Goal: Transaction & Acquisition: Obtain resource

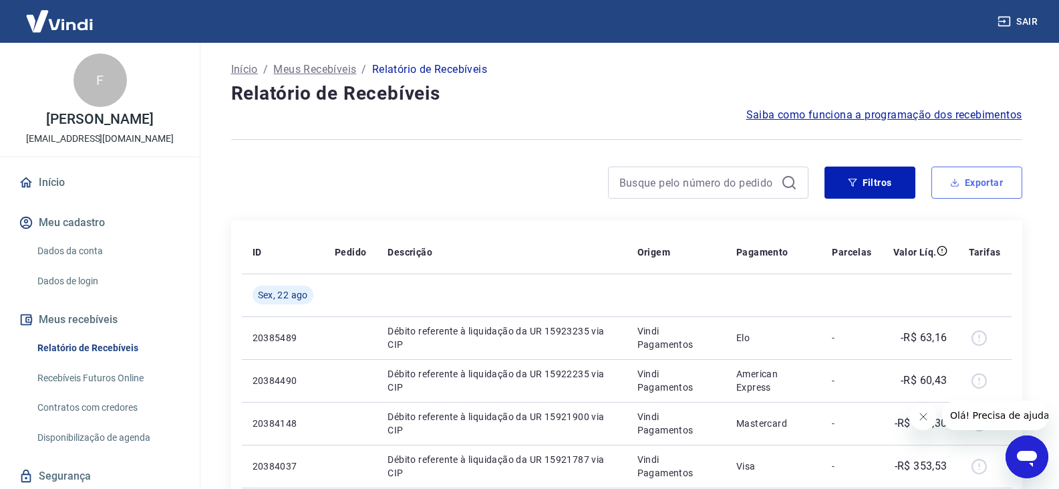
click at [971, 181] on button "Exportar" at bounding box center [977, 182] width 91 height 32
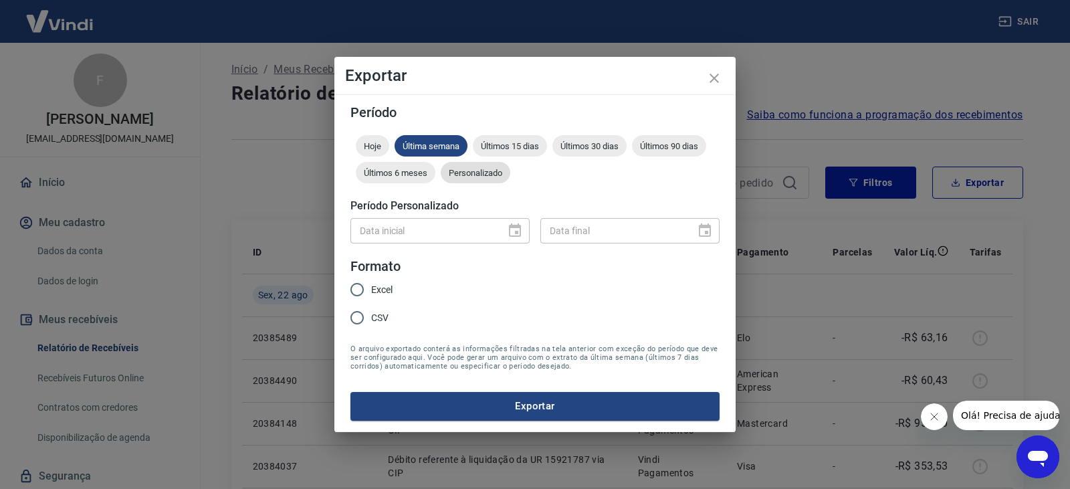
click at [460, 168] on span "Personalizado" at bounding box center [476, 173] width 70 height 10
click at [515, 239] on button "Choose date" at bounding box center [514, 230] width 27 height 27
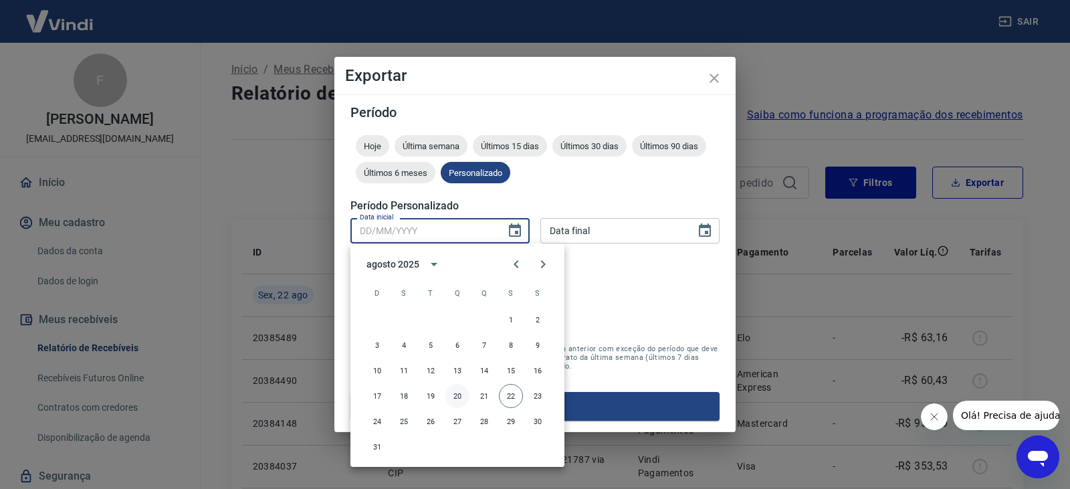
click at [457, 400] on button "20" at bounding box center [457, 396] width 24 height 24
type input "[DATE]"
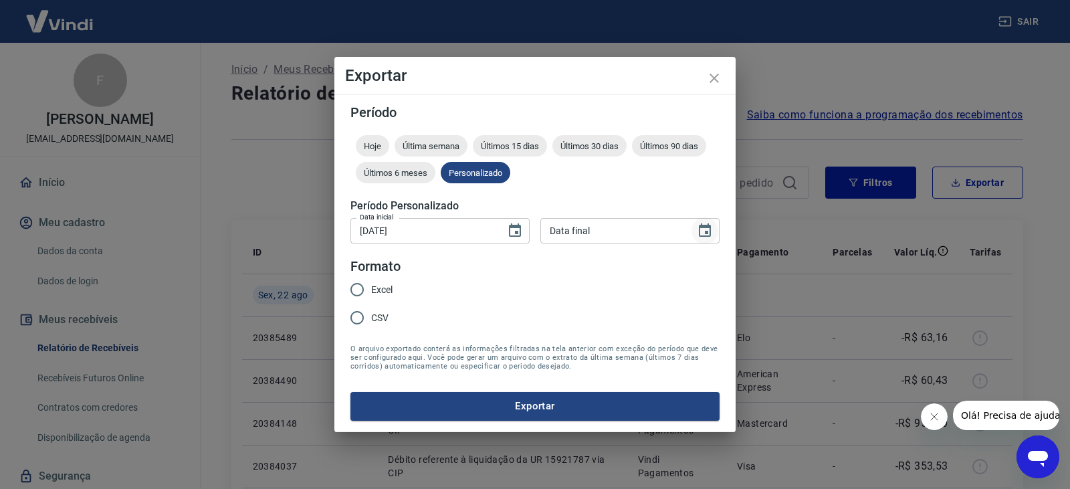
click at [693, 227] on button "Choose date" at bounding box center [704, 230] width 27 height 27
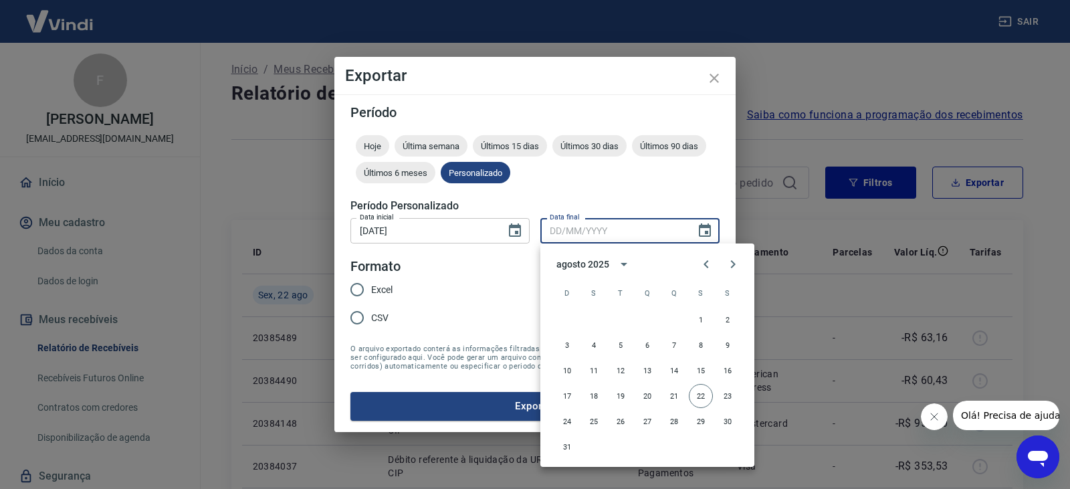
drag, startPoint x: 708, startPoint y: 398, endPoint x: 624, endPoint y: 383, distance: 85.5
click at [697, 386] on button "22" at bounding box center [700, 396] width 24 height 24
type input "[DATE]"
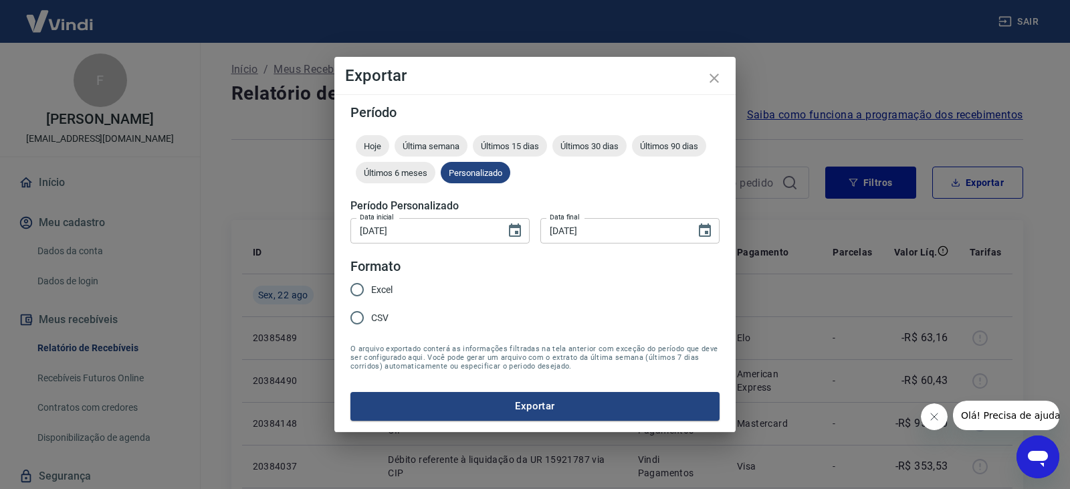
click at [377, 274] on legend "Formato" at bounding box center [375, 266] width 50 height 19
click at [376, 290] on span "Excel" at bounding box center [381, 290] width 21 height 14
click at [371, 290] on input "Excel" at bounding box center [357, 289] width 28 height 28
radio input "true"
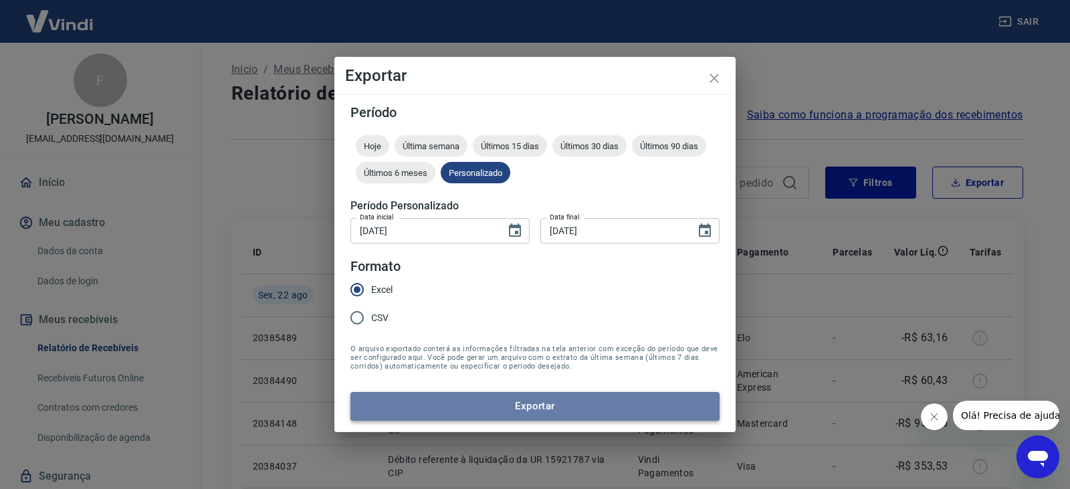
click at [511, 397] on button "Exportar" at bounding box center [534, 406] width 369 height 28
